Goal: Complete application form: Complete application form

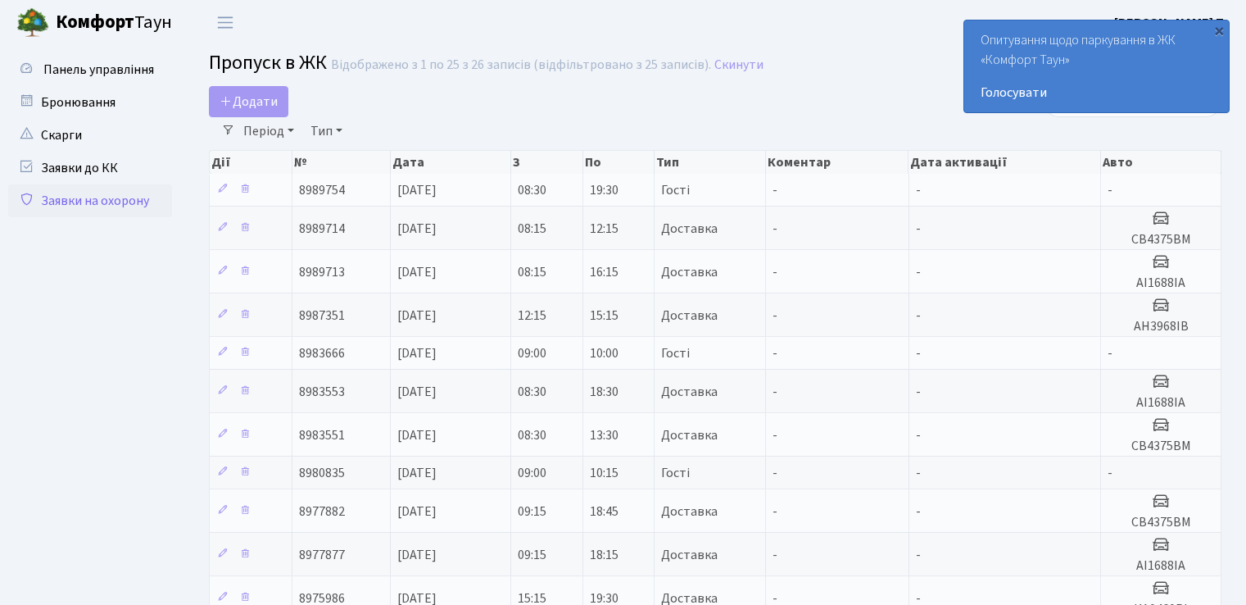
select select "25"
click at [263, 104] on span "Додати" at bounding box center [249, 102] width 58 height 18
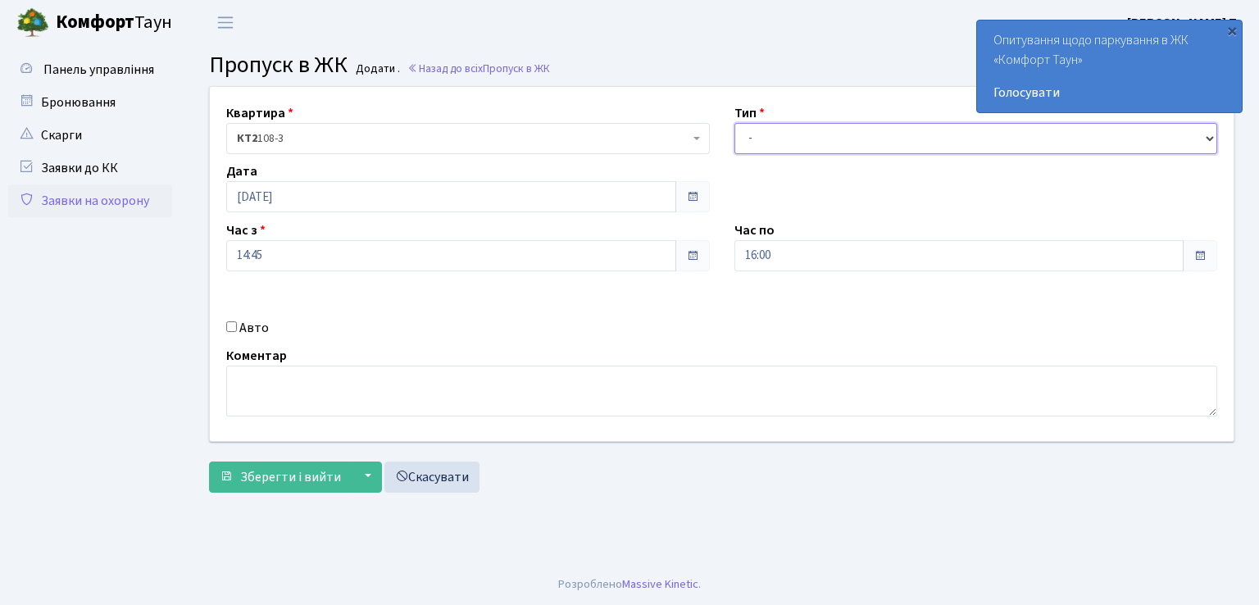
click at [874, 126] on select "- Доставка Таксі Гості Сервіс" at bounding box center [976, 138] width 484 height 31
select select "1"
click at [734, 123] on select "- Доставка Таксі Гості Сервіс" at bounding box center [976, 138] width 484 height 31
click at [229, 325] on input "Авто" at bounding box center [231, 326] width 11 height 11
checkbox input "true"
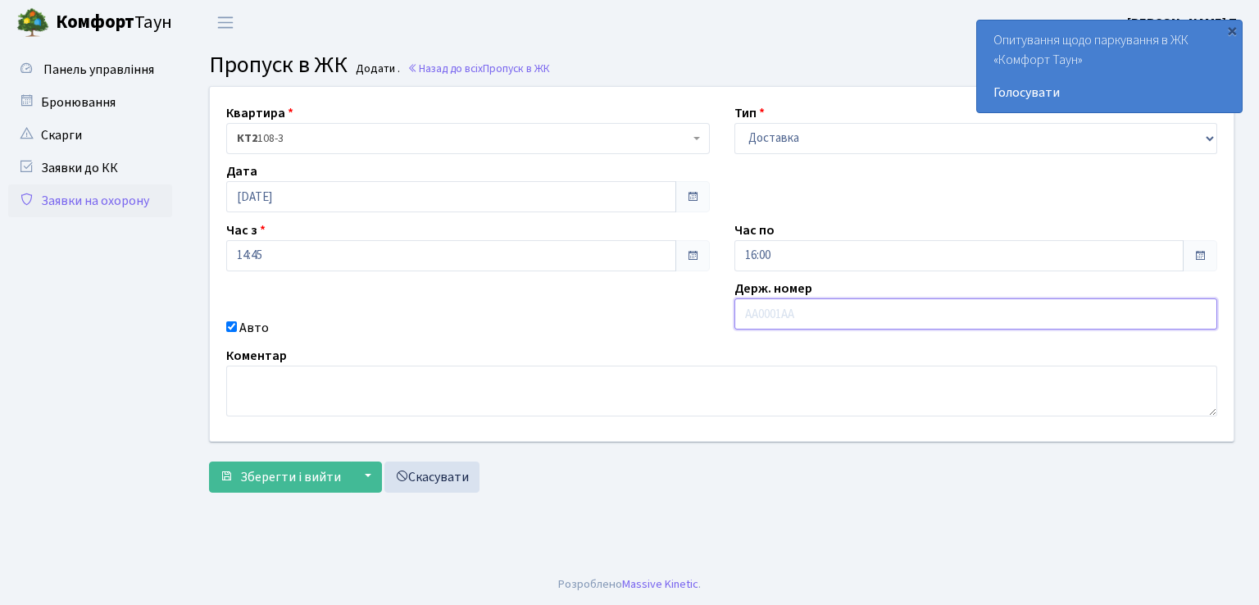
click at [837, 315] on input "text" at bounding box center [976, 313] width 484 height 31
type input "АН3968ІВ"
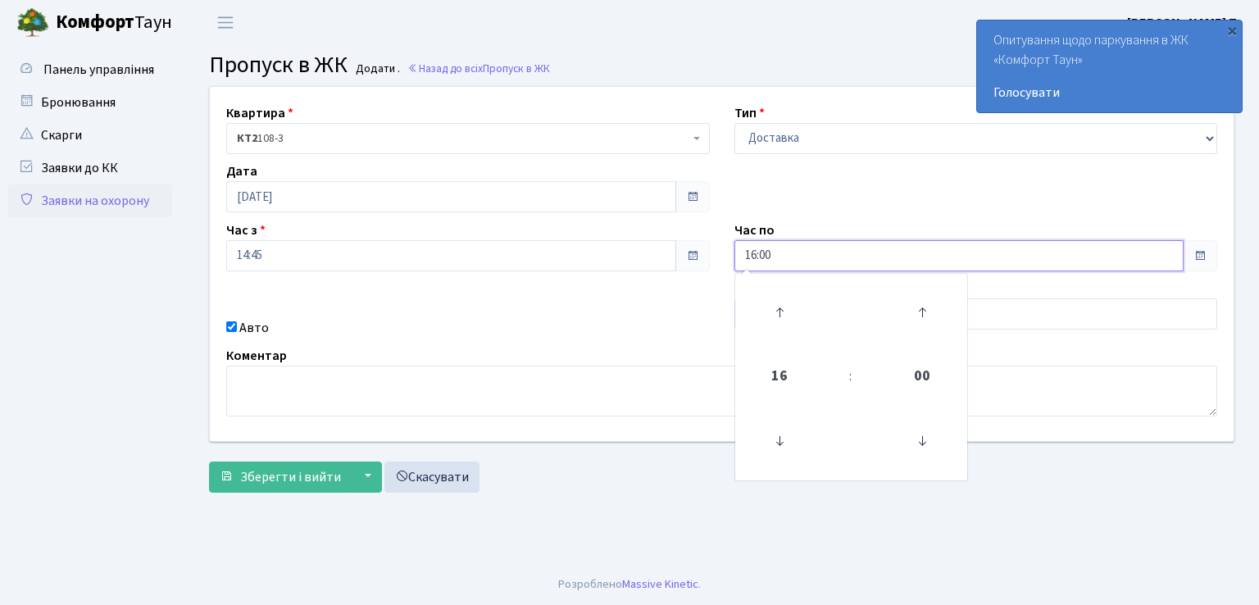
click at [886, 259] on input "16:00" at bounding box center [959, 255] width 450 height 31
click at [780, 313] on icon at bounding box center [779, 312] width 44 height 44
type input "17:00"
click at [272, 463] on button "Зберегти і вийти" at bounding box center [280, 476] width 143 height 31
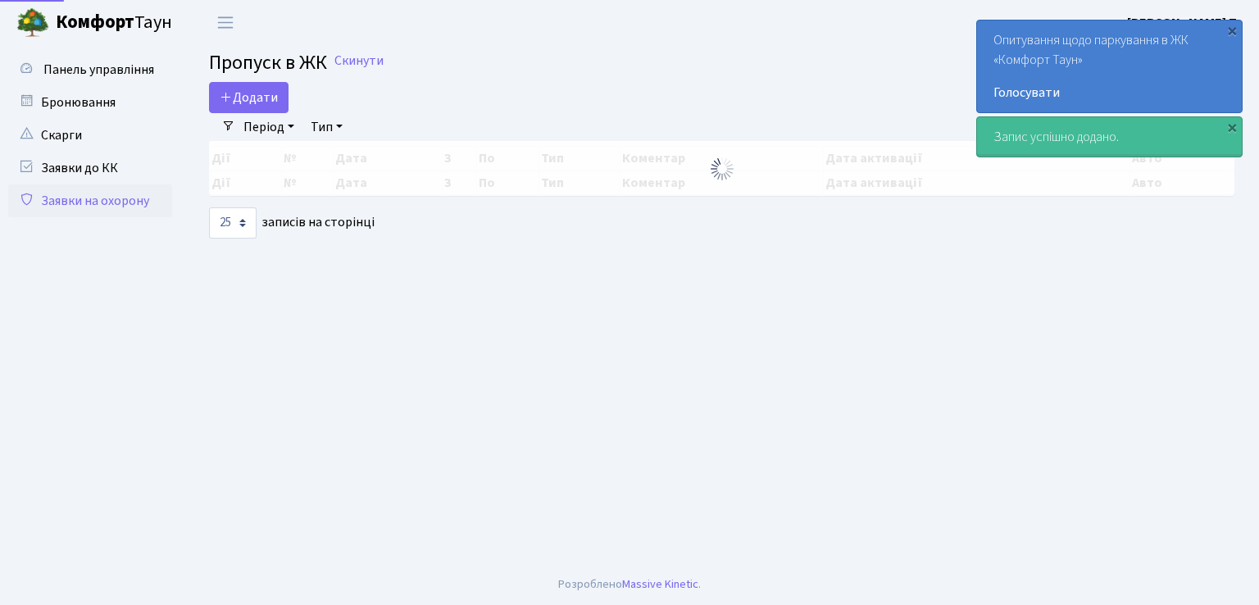
select select "25"
